Goal: Information Seeking & Learning: Learn about a topic

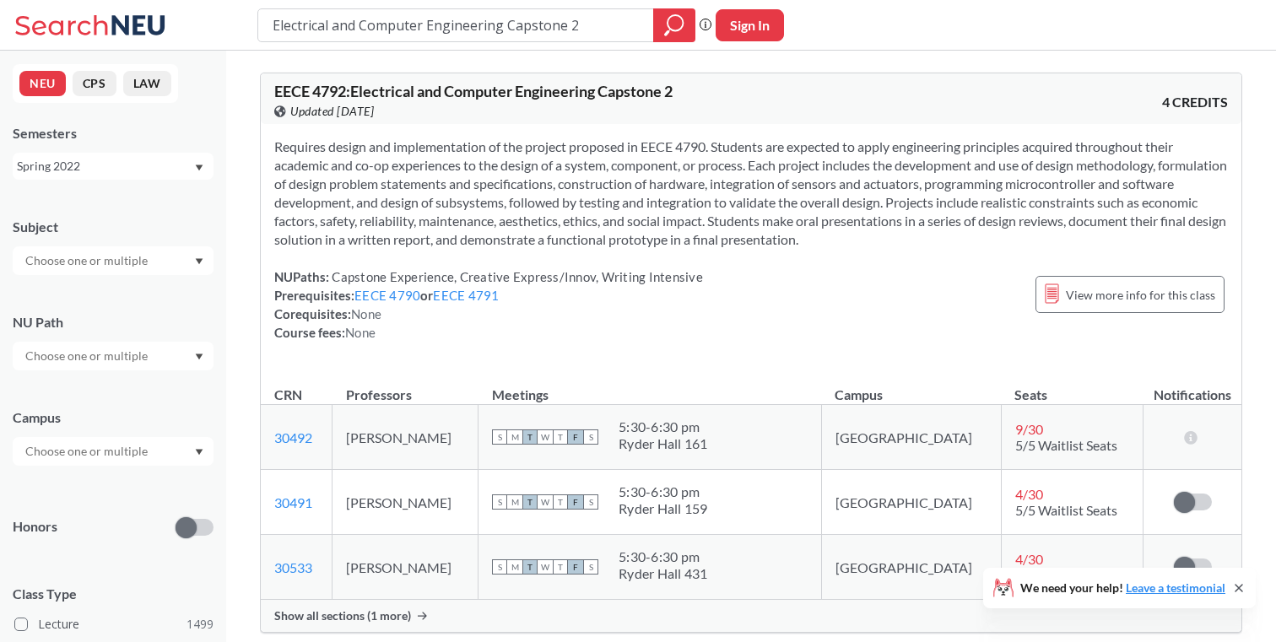
click at [412, 25] on input "Electrical and Computer Engineering Capstone 2" at bounding box center [456, 25] width 370 height 29
drag, startPoint x: 412, startPoint y: 25, endPoint x: 462, endPoint y: 25, distance: 50.6
click at [422, 25] on input "Electrical and Computer Engineering Capstone 2" at bounding box center [456, 25] width 370 height 29
drag, startPoint x: 587, startPoint y: 26, endPoint x: 180, endPoint y: 12, distance: 407.9
click at [180, 12] on div "Electrical and Computer Engineering Capstone 2 Phrase search guarantees the exa…" at bounding box center [638, 25] width 1276 height 51
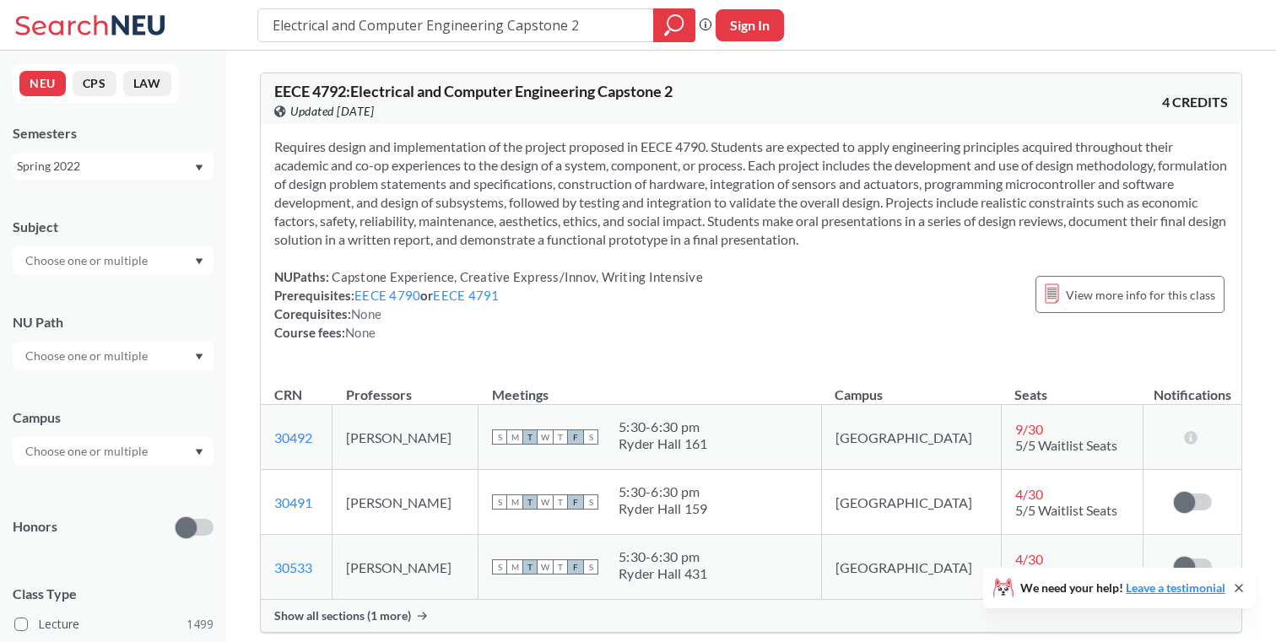
type input "EECE 5686"
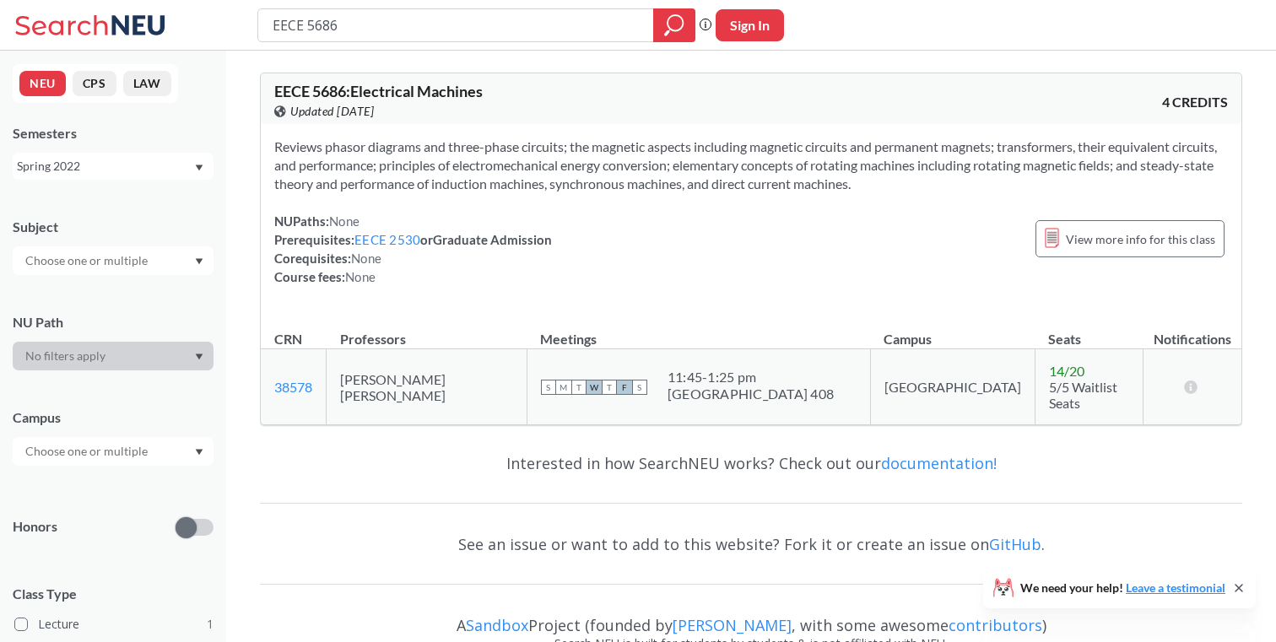
click at [391, 96] on span "EECE 5686 : Electrical Machines" at bounding box center [378, 91] width 208 height 19
click at [1184, 239] on span "View more info for this class" at bounding box center [1140, 239] width 149 height 21
click at [1094, 231] on span "View more info for this class" at bounding box center [1140, 239] width 149 height 21
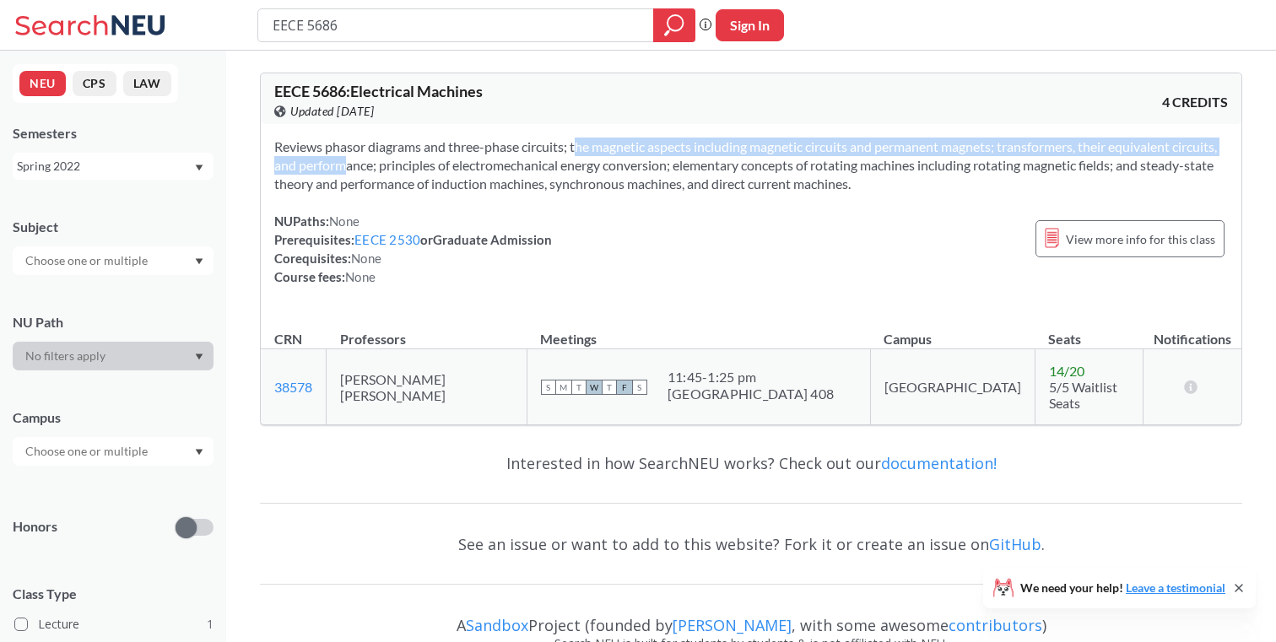
drag, startPoint x: 396, startPoint y: 159, endPoint x: 573, endPoint y: 149, distance: 177.5
click at [576, 149] on span "Reviews phasor diagrams and three-phase circuits; the magnetic aspects includin…" at bounding box center [745, 164] width 943 height 53
click at [589, 149] on span "Reviews phasor diagrams and three-phase circuits; the magnetic aspects includin…" at bounding box center [745, 164] width 943 height 53
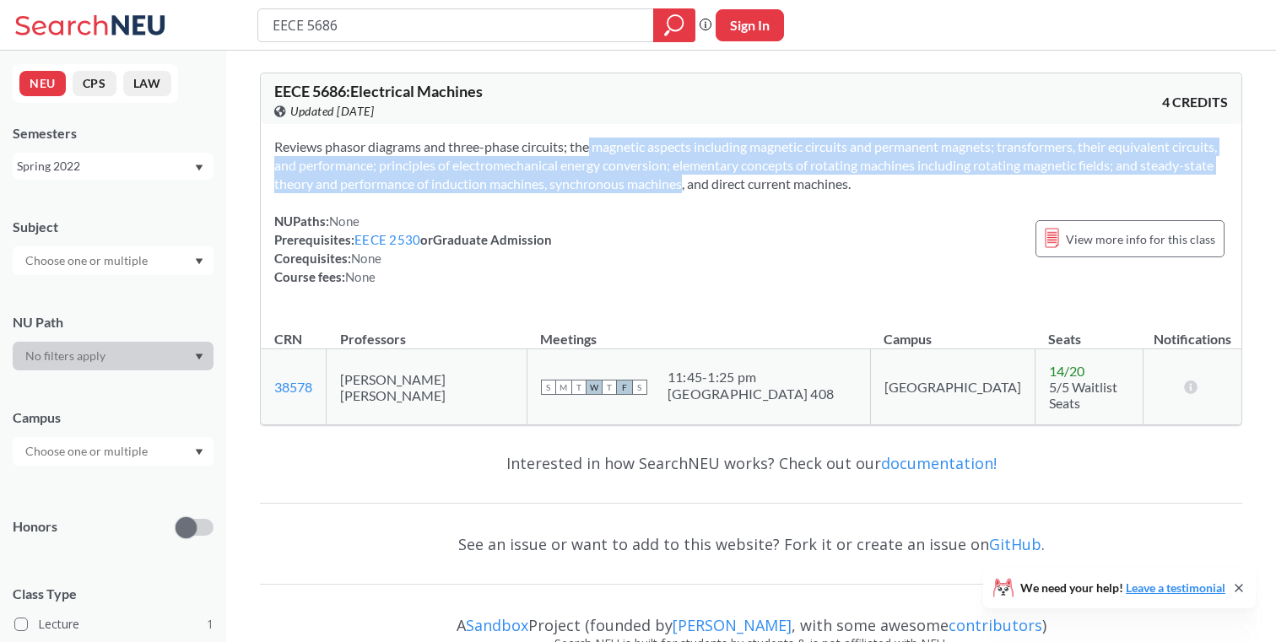
drag, startPoint x: 589, startPoint y: 149, endPoint x: 717, endPoint y: 176, distance: 131.1
click at [718, 176] on span "Reviews phasor diagrams and three-phase circuits; the magnetic aspects includin…" at bounding box center [745, 164] width 943 height 53
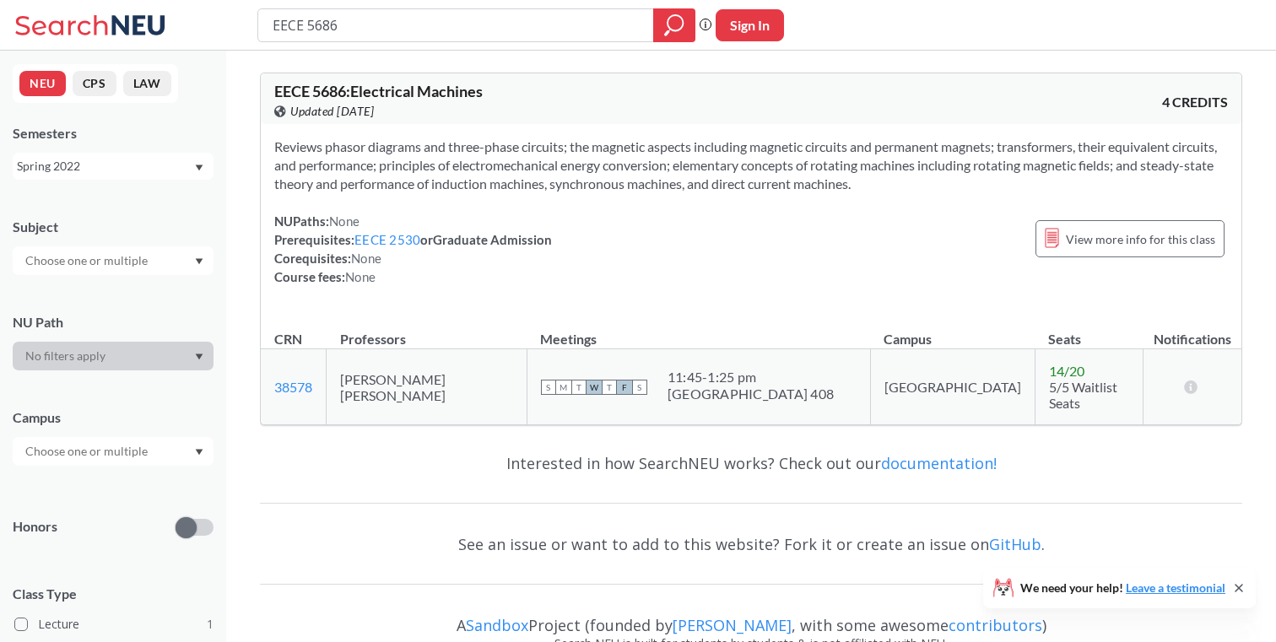
click at [717, 208] on div "Reviews phasor diagrams and three-phase circuits; the magnetic aspects includin…" at bounding box center [751, 218] width 981 height 189
click at [1190, 380] on icon at bounding box center [1190, 387] width 16 height 14
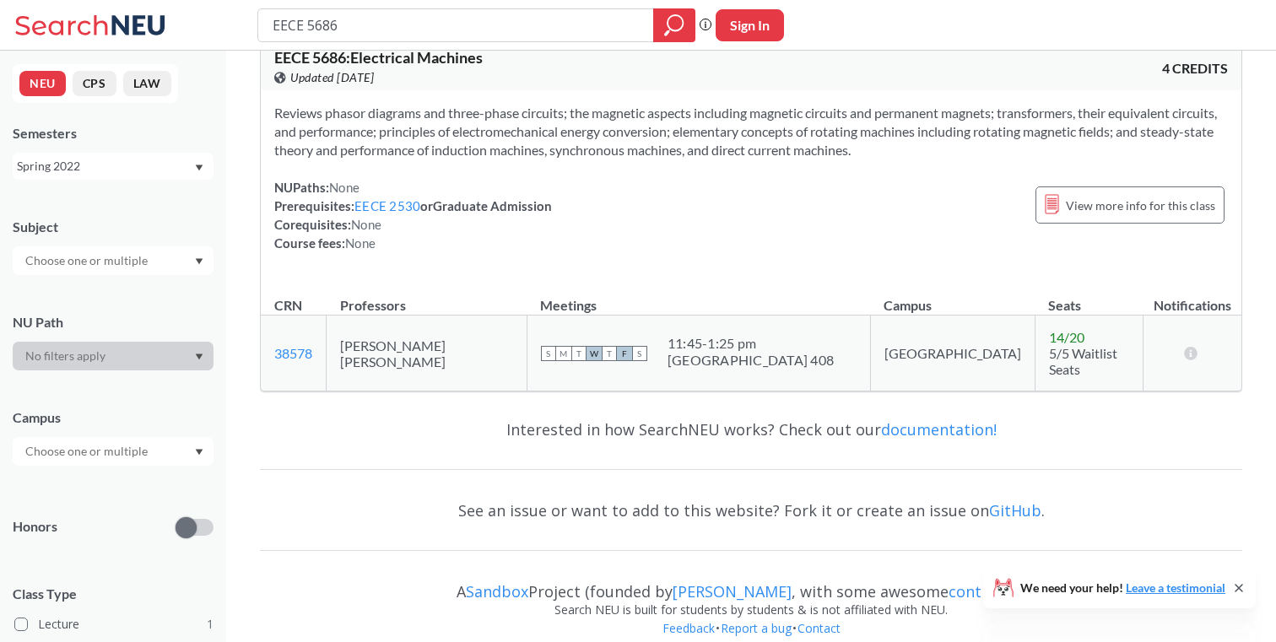
scroll to position [44, 0]
